Goal: Feedback & Contribution: Submit feedback/report problem

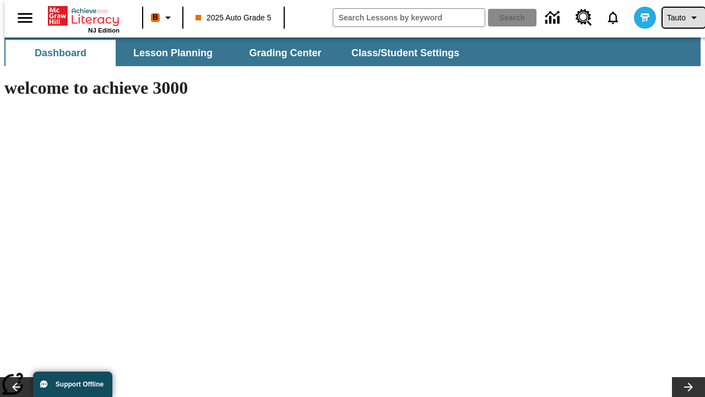
click at [678, 18] on span "Tauto" at bounding box center [676, 18] width 19 height 12
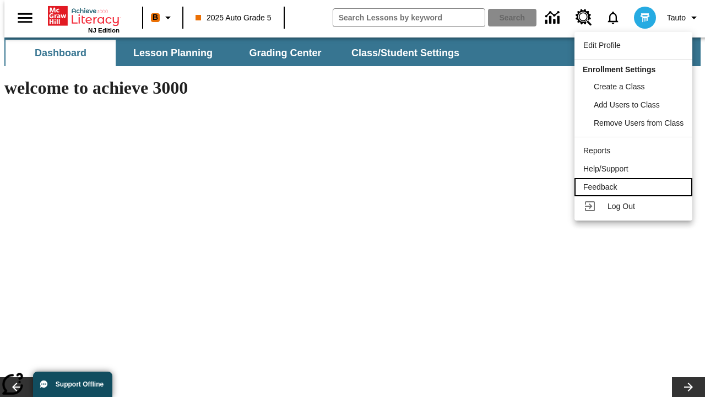
click at [635, 187] on div "Feedback" at bounding box center [633, 187] width 100 height 12
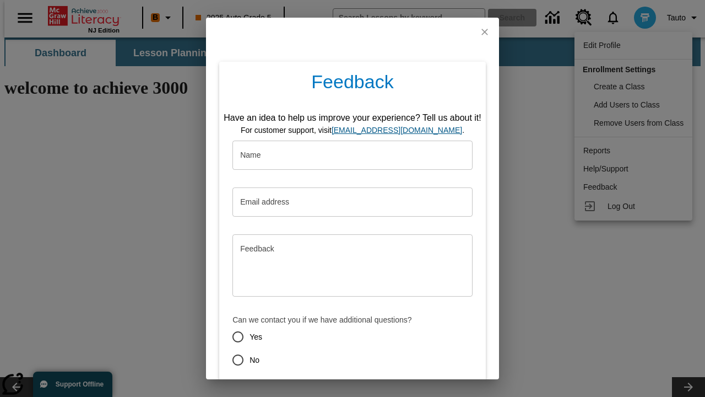
click at [295, 389] on button "Submit" at bounding box center [302, 399] width 44 height 20
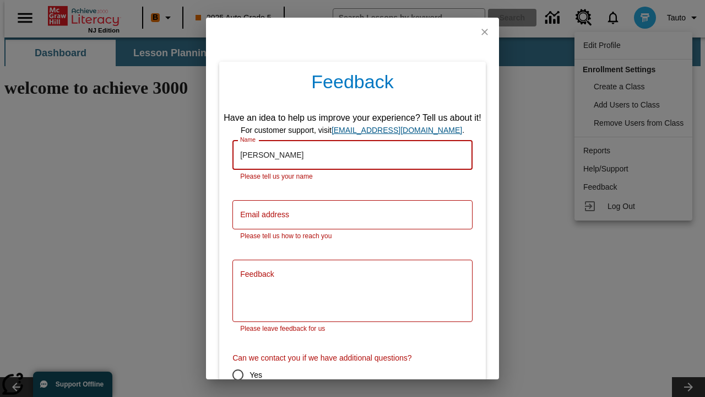
scroll to position [30, 0]
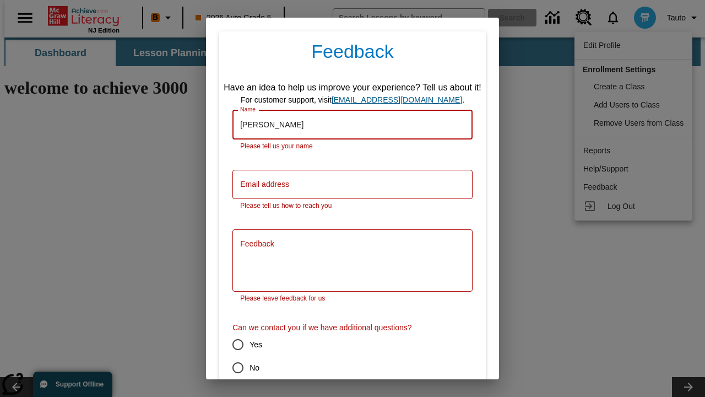
type input "[PERSON_NAME]"
type input "[EMAIL_ADDRESS][DOMAIN_NAME]"
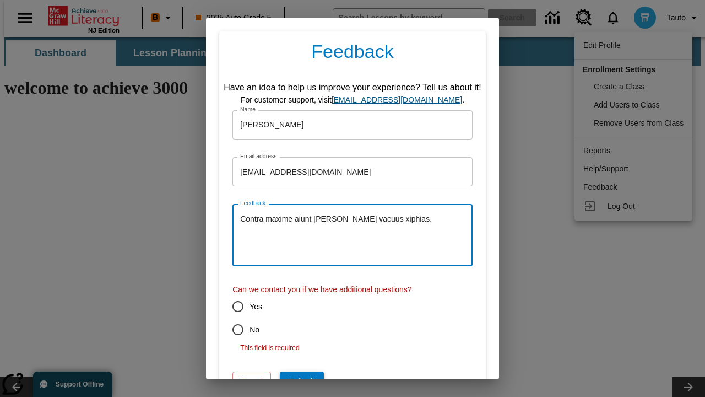
type textarea "Contra maxime aiunt [PERSON_NAME] vacuus xiphias."
click at [230, 329] on input "No" at bounding box center [237, 329] width 23 height 23
click at [295, 371] on button "Submit" at bounding box center [302, 381] width 44 height 20
radio input "false"
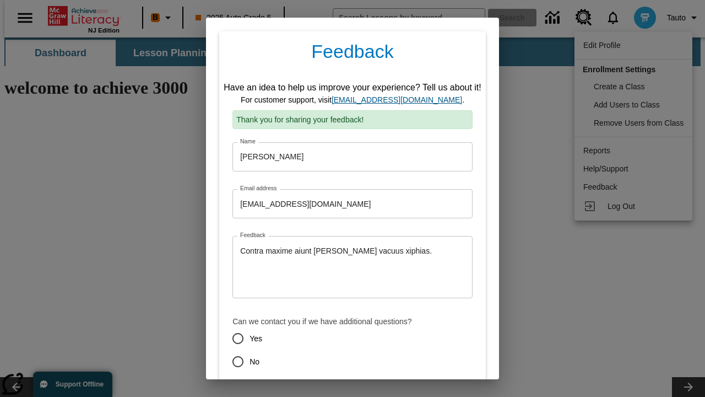
click at [400, 100] on link "[EMAIL_ADDRESS][DOMAIN_NAME]" at bounding box center [397, 99] width 131 height 9
